Goal: Information Seeking & Learning: Learn about a topic

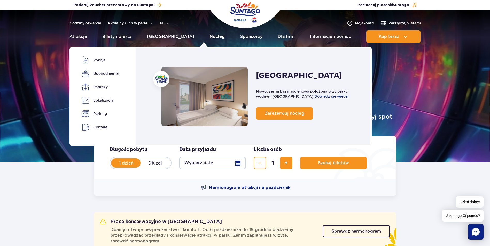
click at [210, 34] on link "Nocleg" at bounding box center [217, 36] width 15 height 12
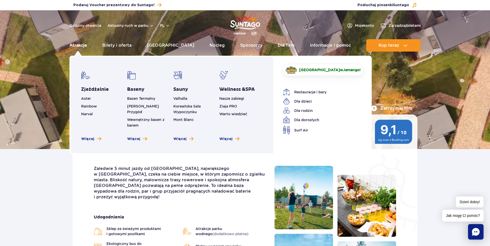
click at [75, 46] on link "Atrakcje" at bounding box center [78, 45] width 18 height 12
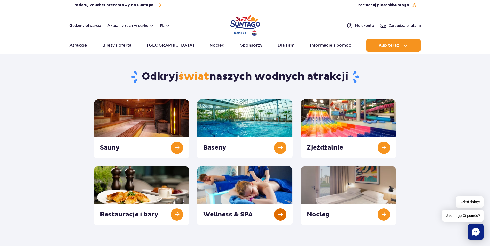
click at [241, 214] on link at bounding box center [245, 195] width 96 height 59
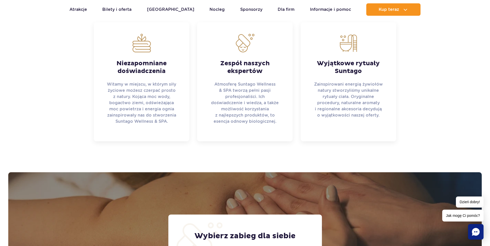
scroll to position [207, 0]
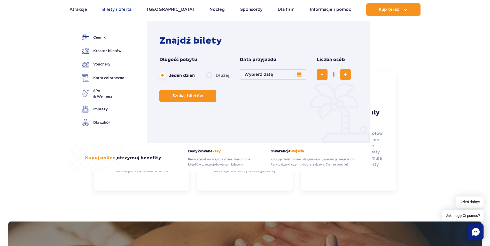
click at [122, 12] on link "Bilety i oferta" at bounding box center [116, 9] width 29 height 12
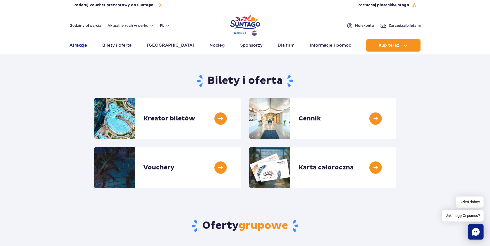
click at [85, 44] on link "Atrakcje" at bounding box center [78, 45] width 18 height 12
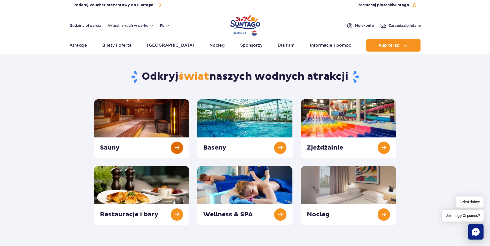
click at [108, 123] on link at bounding box center [142, 128] width 96 height 59
